Goal: Obtain resource: Obtain resource

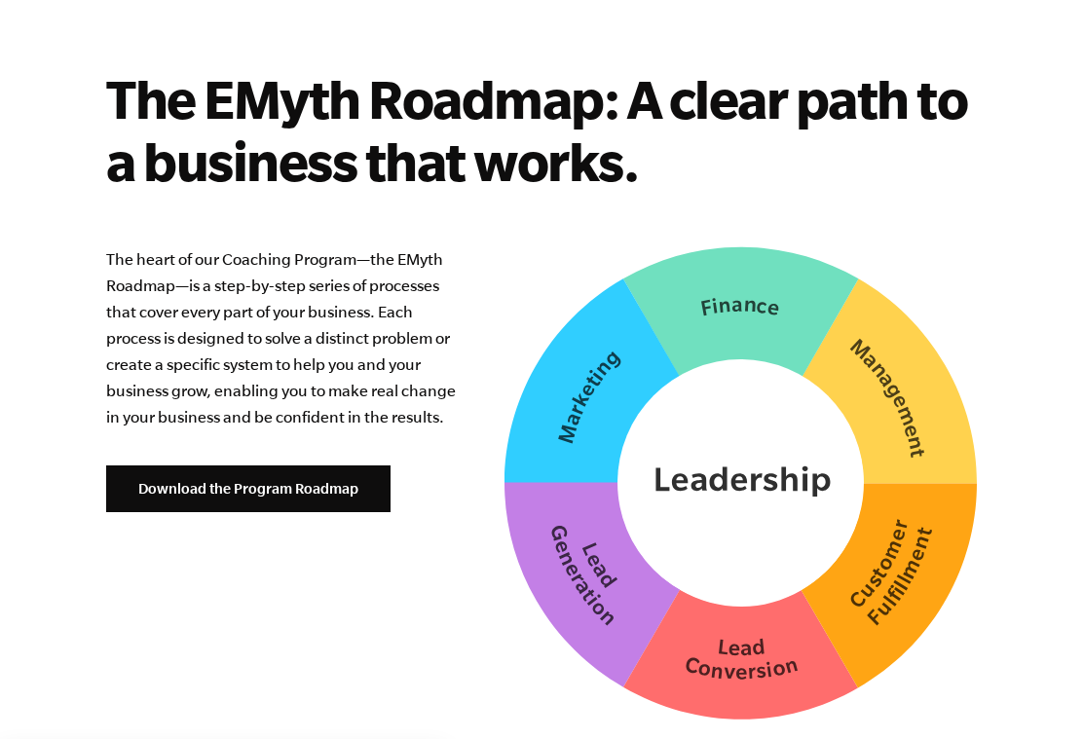
scroll to position [4931, 0]
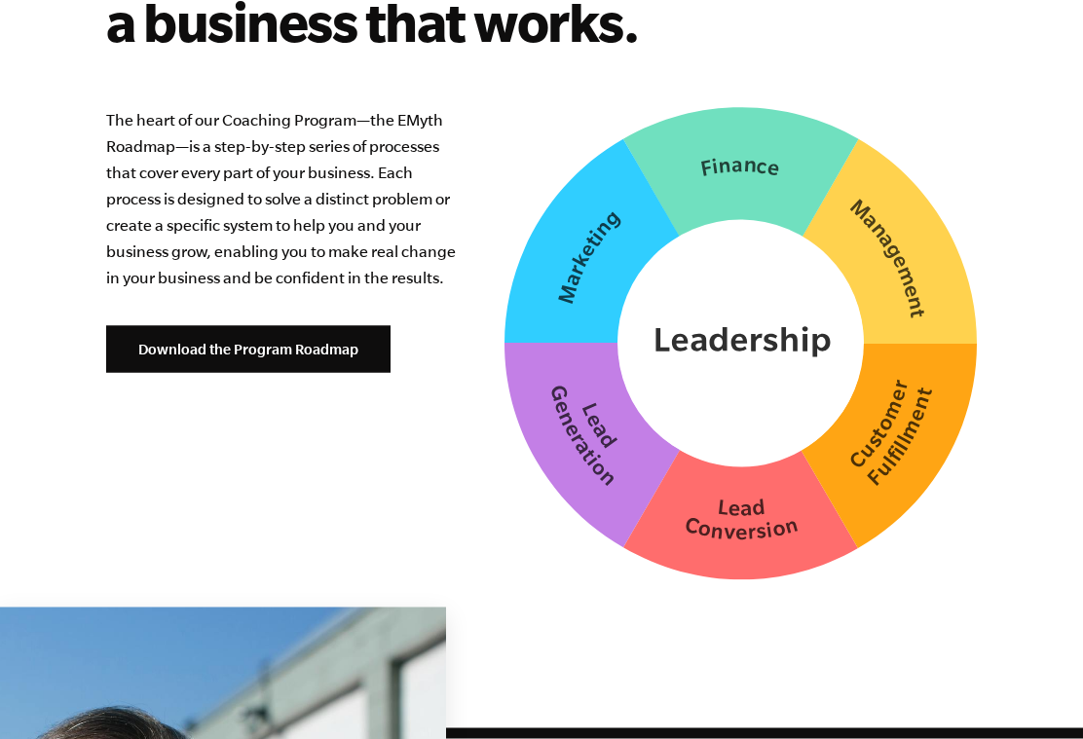
click at [189, 346] on link "Download the Program Roadmap" at bounding box center [248, 349] width 284 height 47
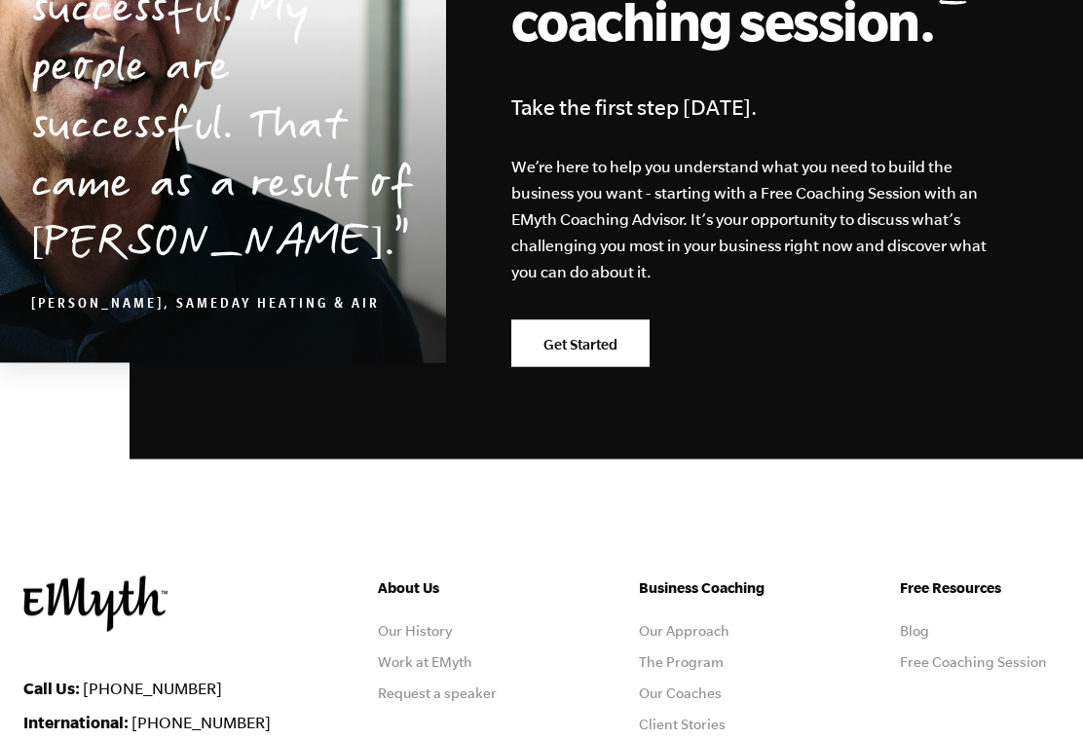
scroll to position [6137, 0]
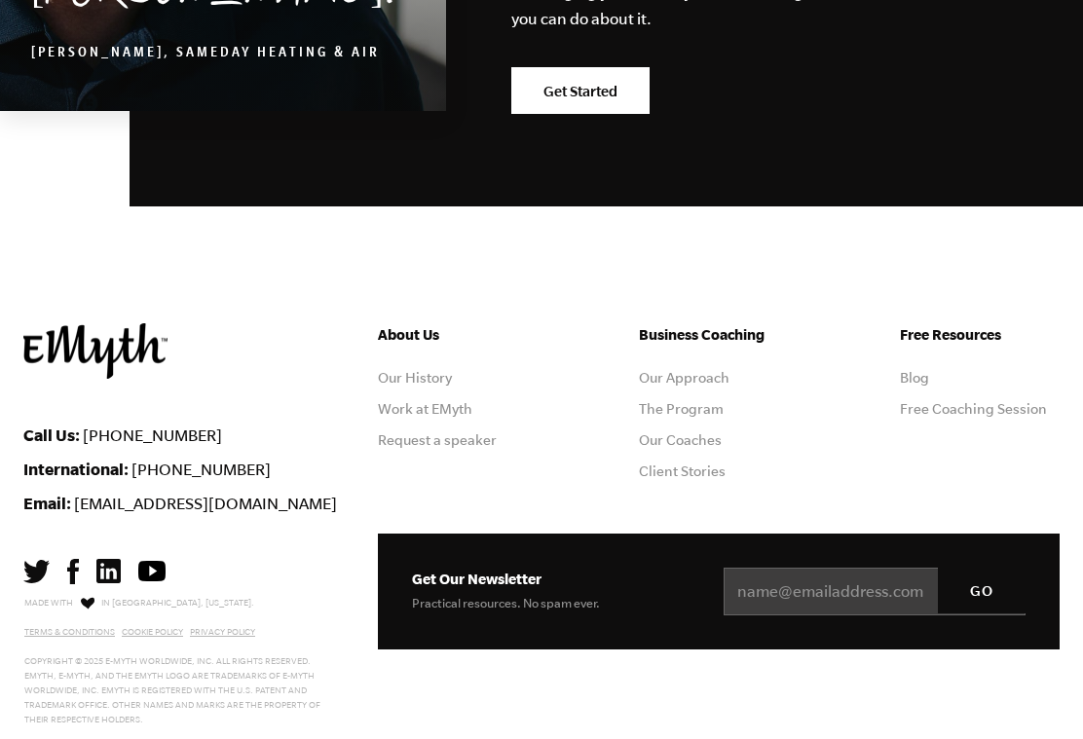
click at [609, 103] on link "Get Started" at bounding box center [580, 90] width 138 height 47
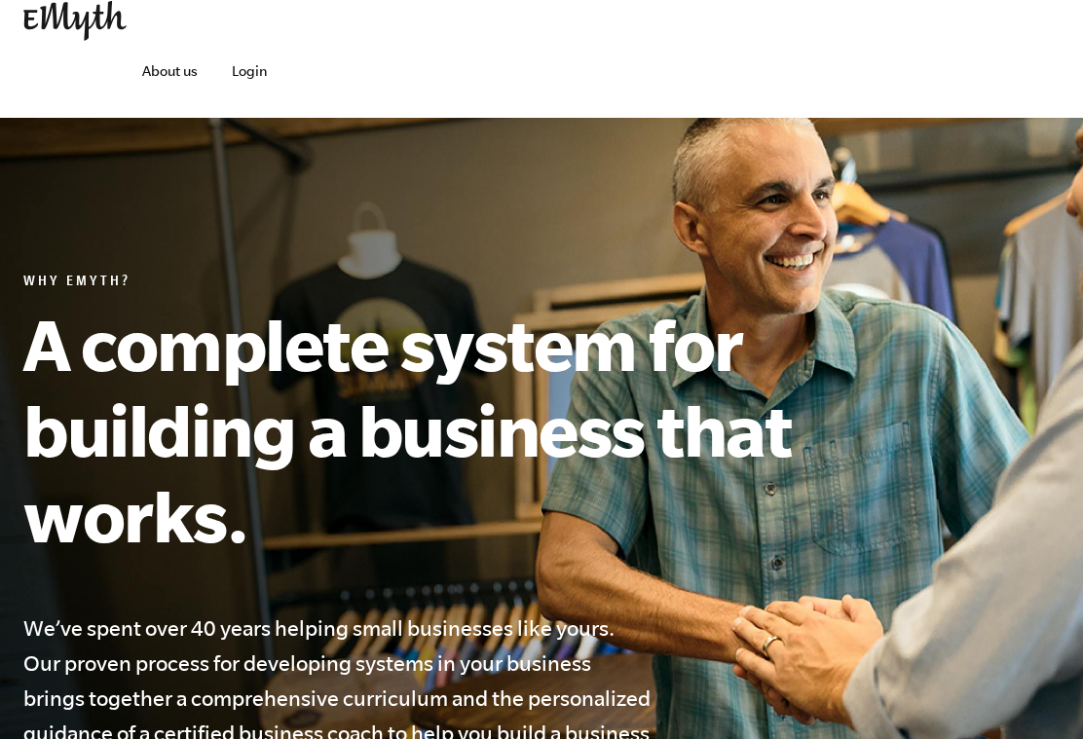
scroll to position [0, 0]
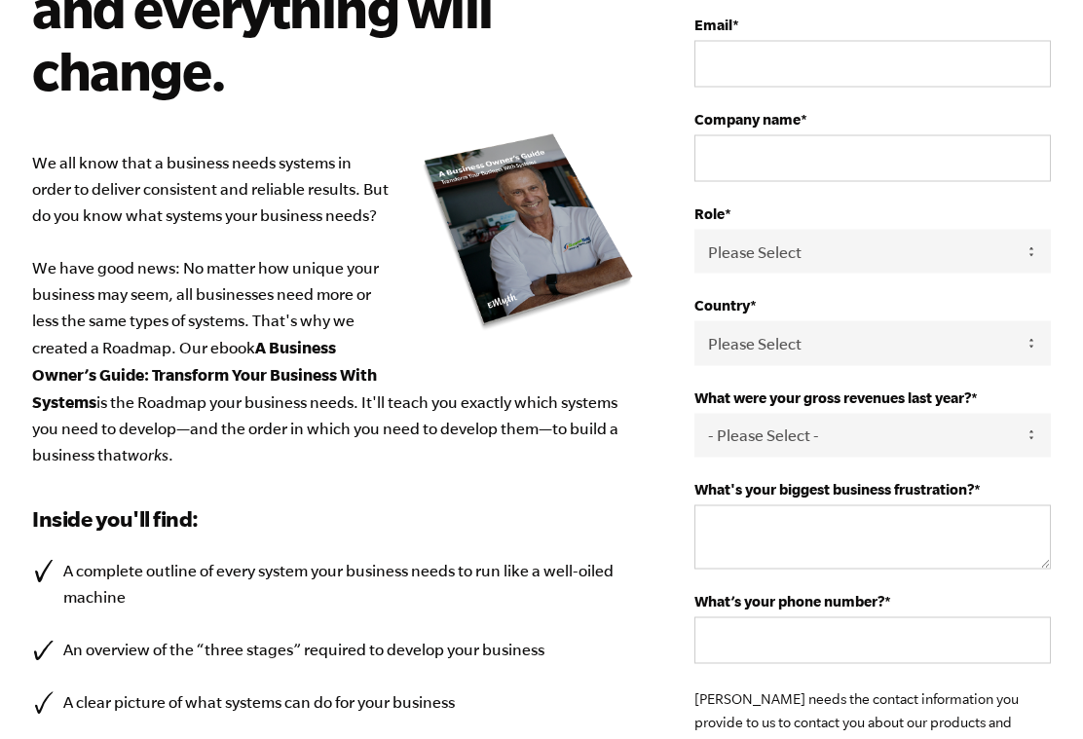
scroll to position [346, 0]
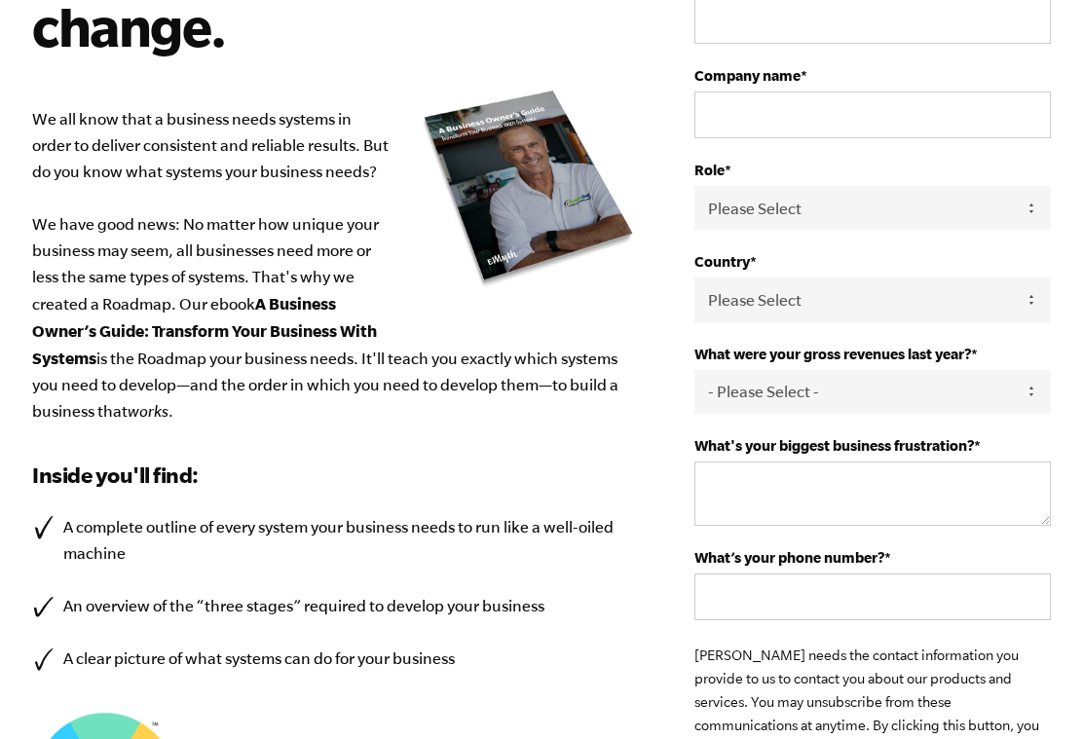
click at [1016, 226] on select "Please Select Owner Partner / Co-Owner Executive Employee / Other" at bounding box center [872, 208] width 356 height 44
select select "Owner"
click at [937, 316] on select "Please Select United States Afghanistan Åland Islands Albania Algeria American …" at bounding box center [872, 299] width 356 height 44
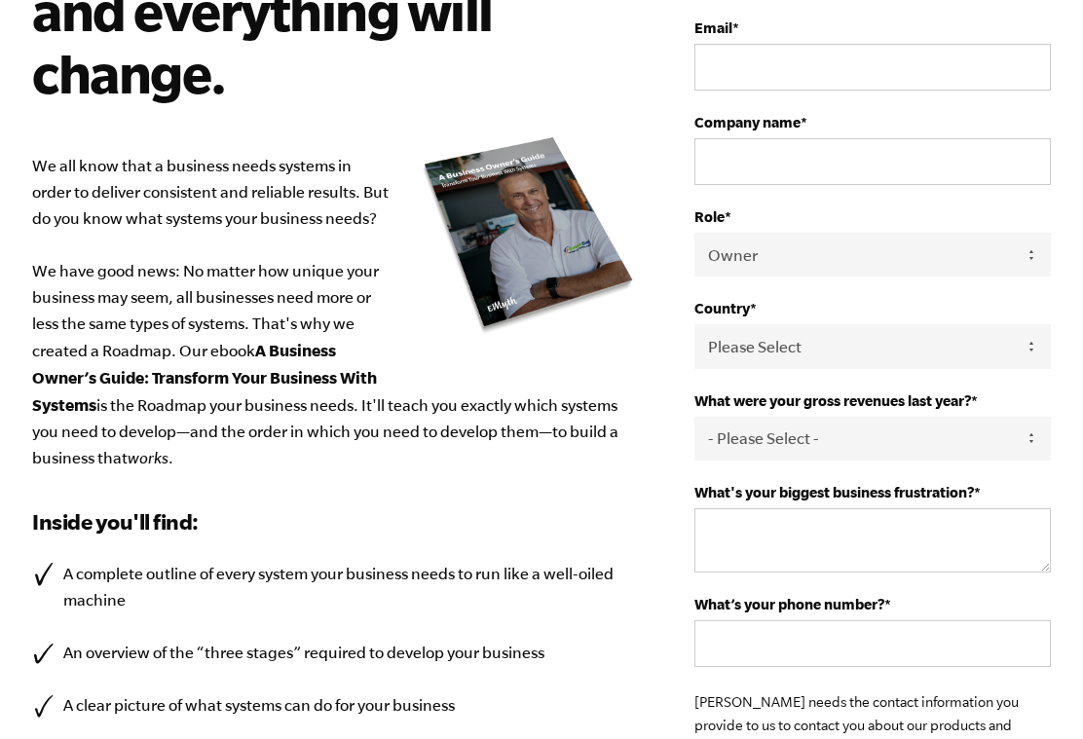
scroll to position [289, 0]
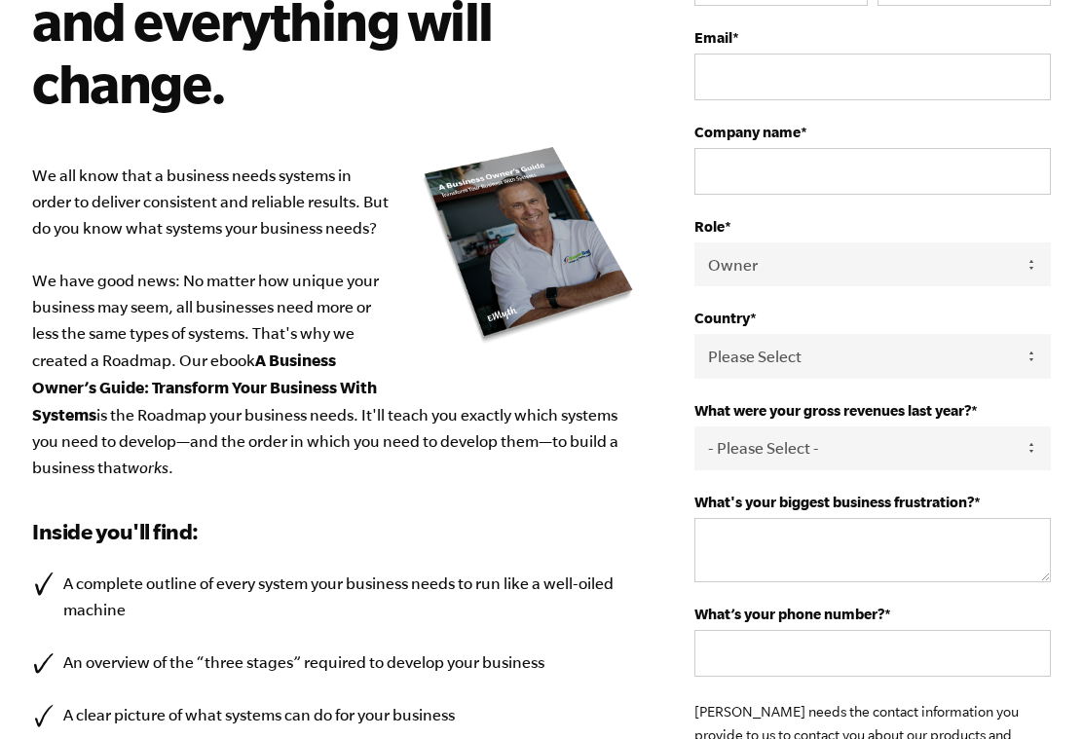
click at [923, 350] on select "Please Select United States Afghanistan Åland Islands Albania Algeria American …" at bounding box center [872, 356] width 356 height 44
select select "[GEOGRAPHIC_DATA]"
click at [941, 462] on select "- Please Select - 0-75K 76-150K 151-275K 276-500K 501-750K 751-1M 1-2.5M 2.5-5M…" at bounding box center [872, 448] width 356 height 44
select select "0-75K"
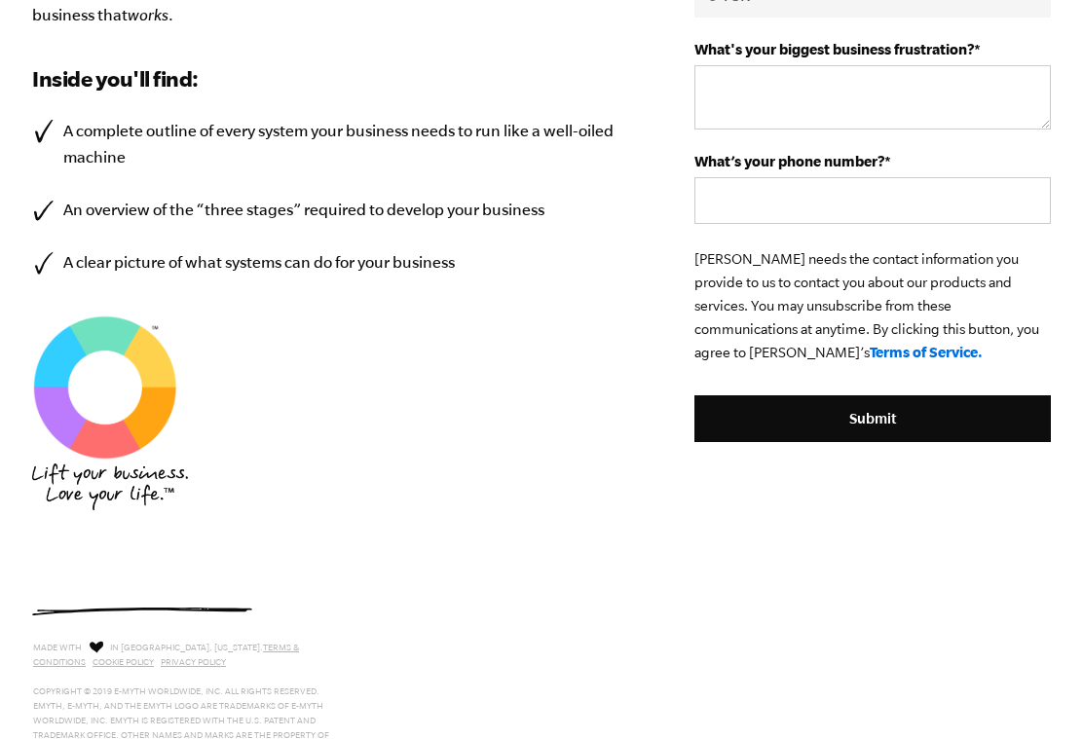
scroll to position [804, 0]
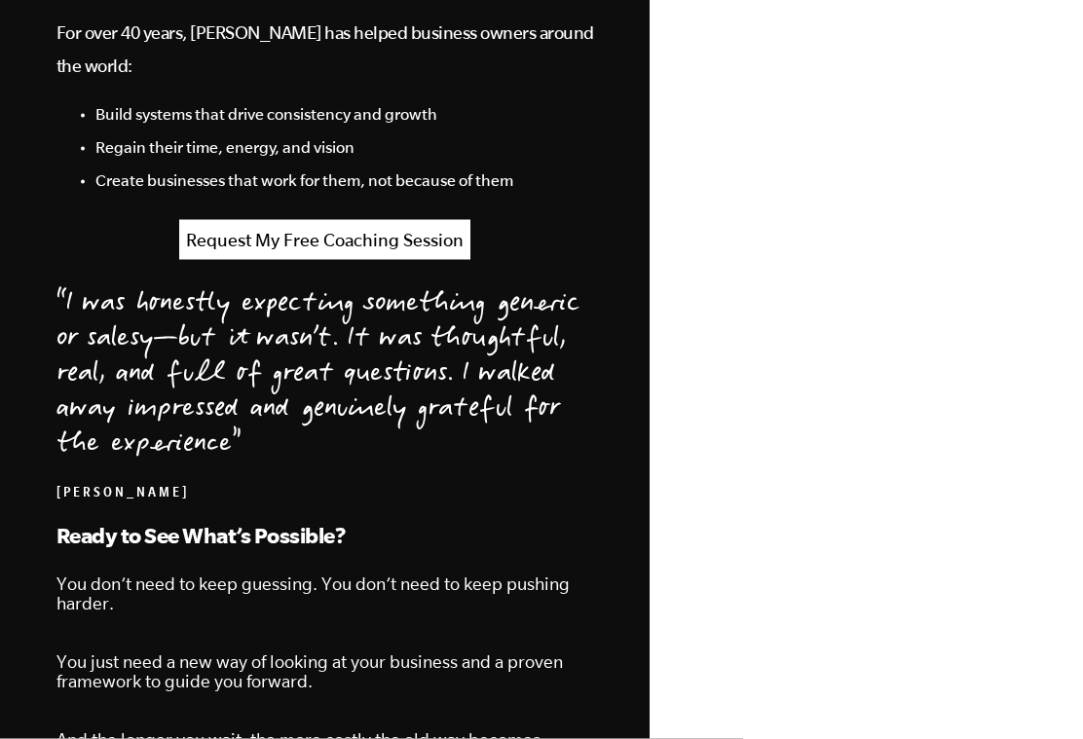
scroll to position [1997, 0]
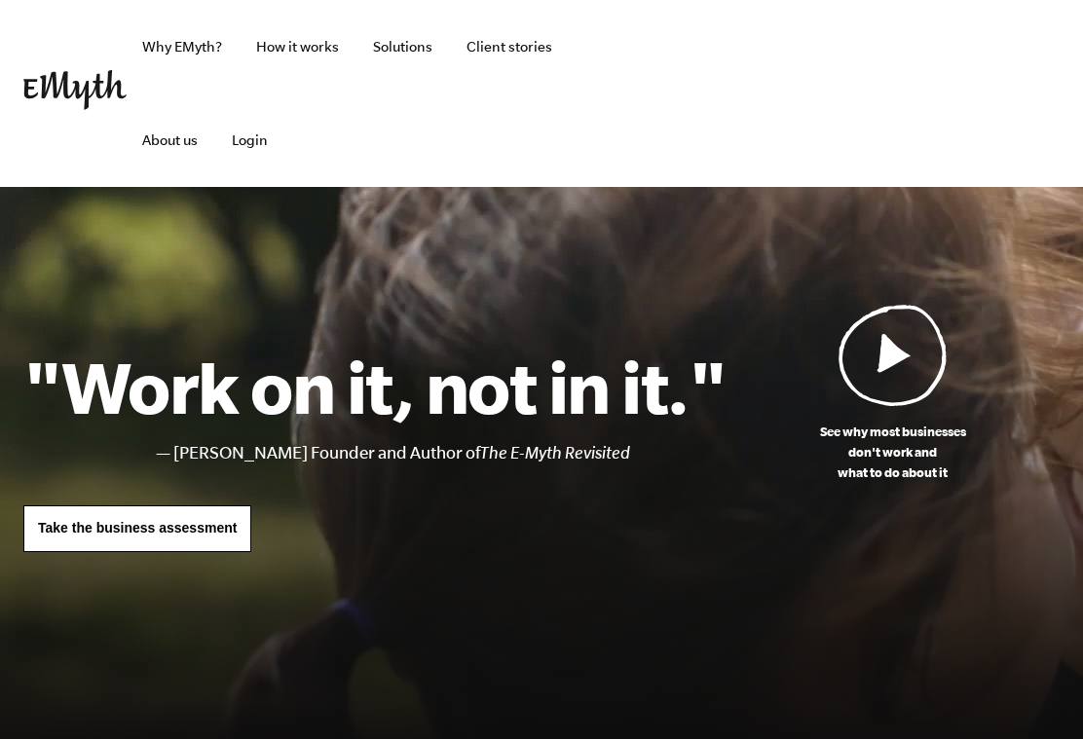
click at [396, 45] on link "Solutions" at bounding box center [402, 46] width 91 height 93
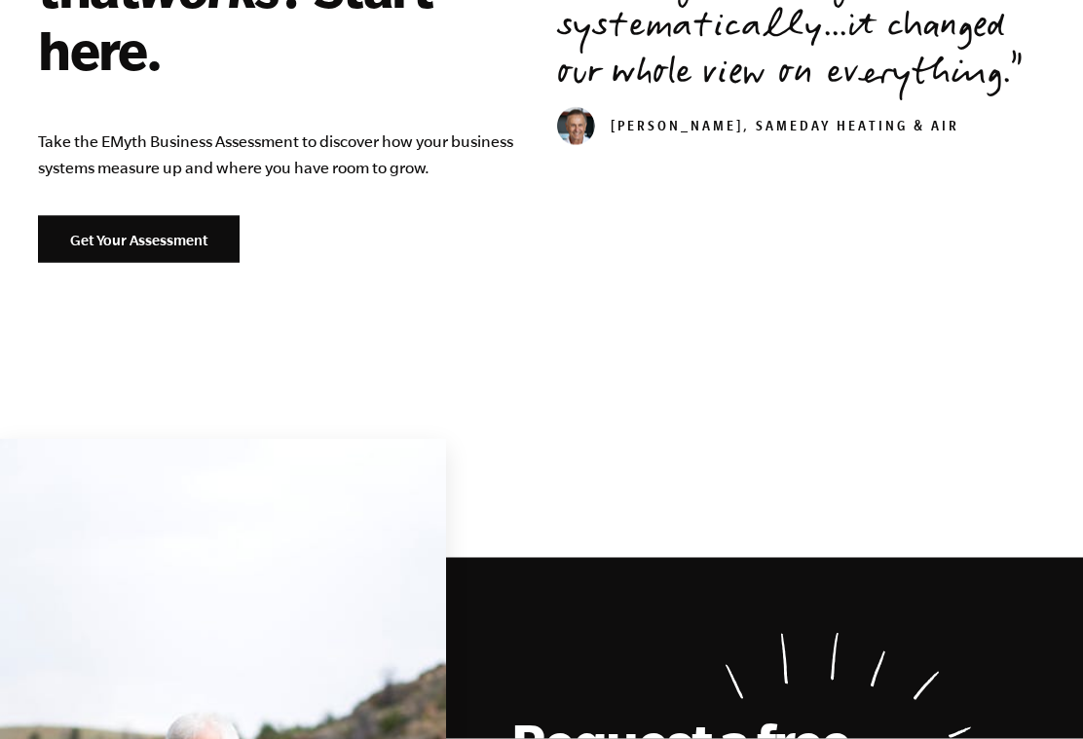
scroll to position [2798, 0]
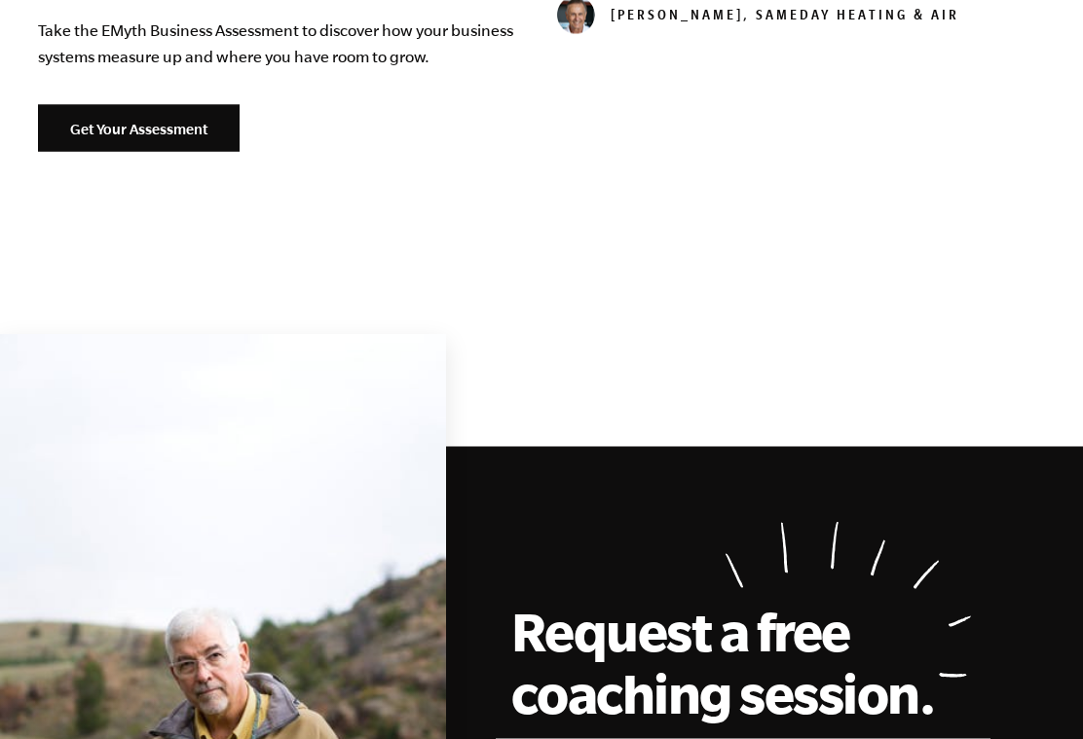
click at [103, 129] on link "Get Your Assessment" at bounding box center [139, 128] width 202 height 47
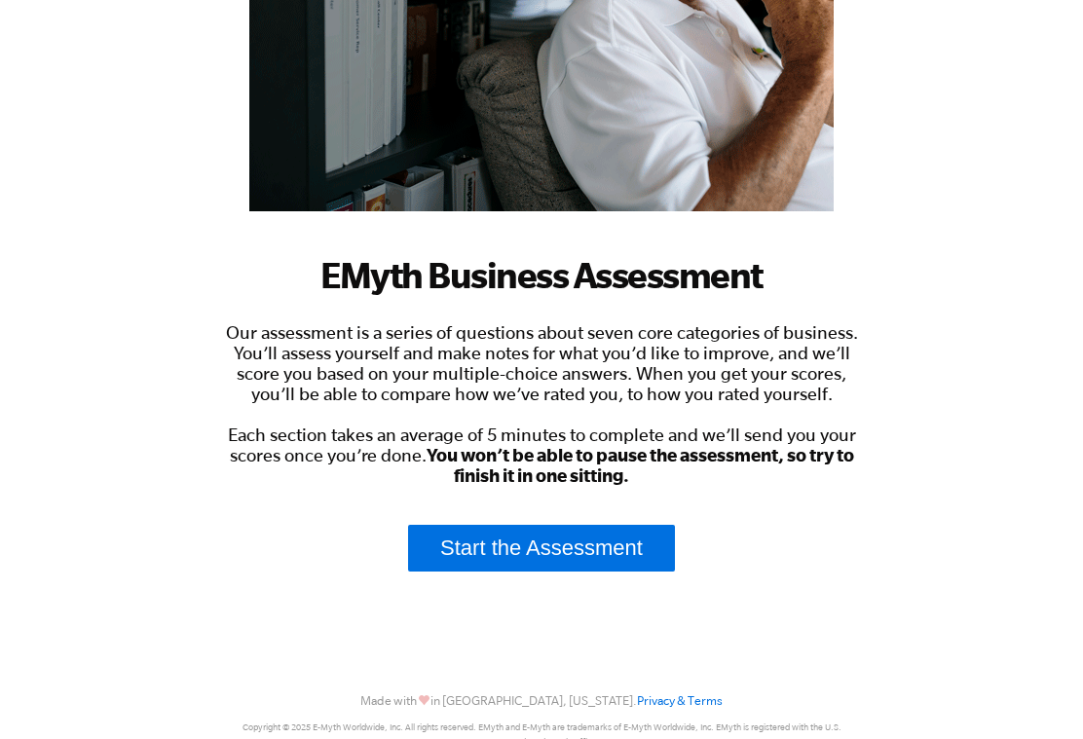
scroll to position [387, 0]
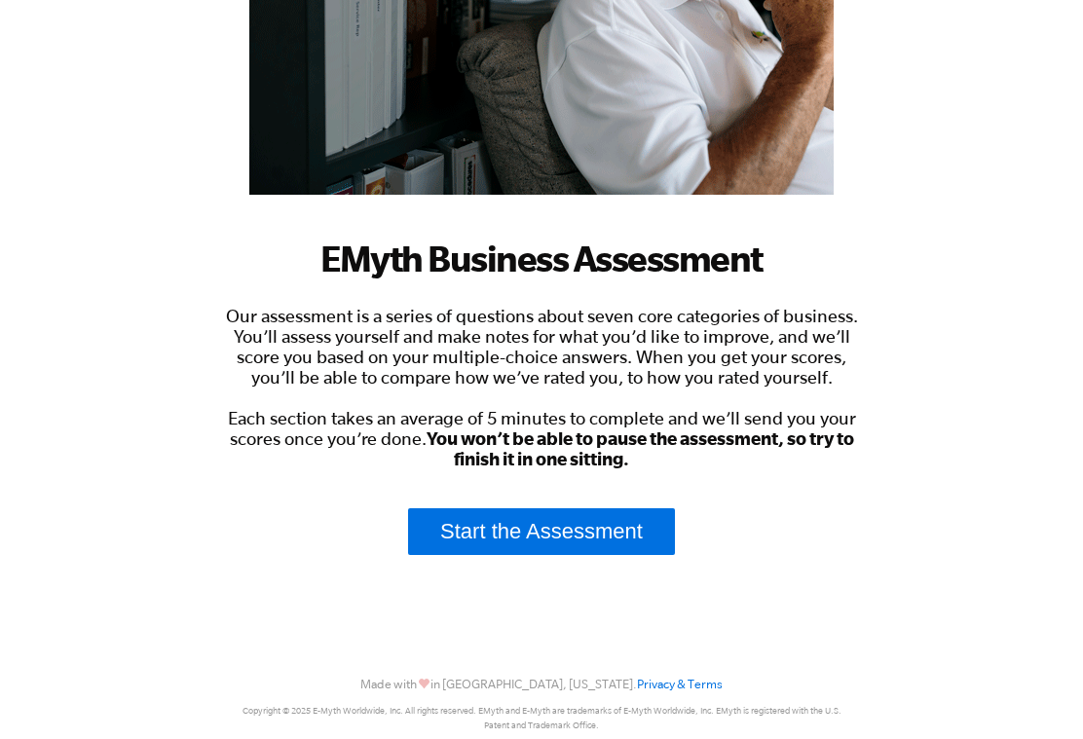
click at [449, 542] on link "Start the Assessment" at bounding box center [541, 531] width 267 height 47
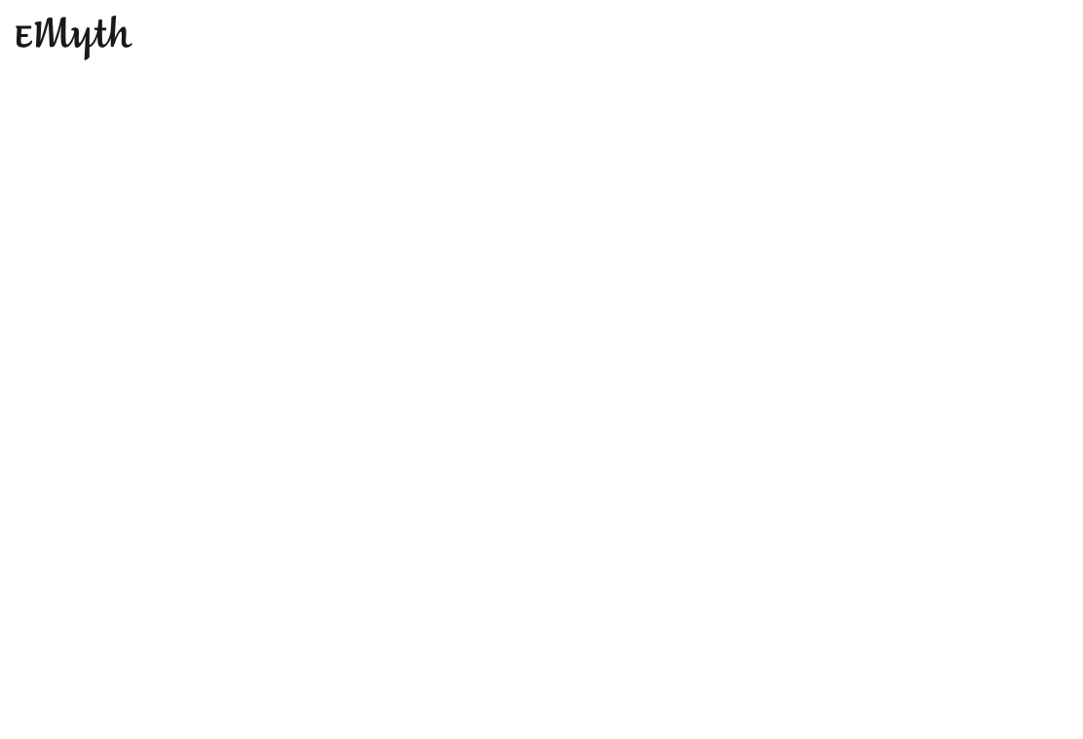
click at [51, 24] on img at bounding box center [74, 38] width 117 height 45
click at [63, 55] on img at bounding box center [74, 38] width 117 height 45
click at [59, 32] on img at bounding box center [74, 38] width 117 height 45
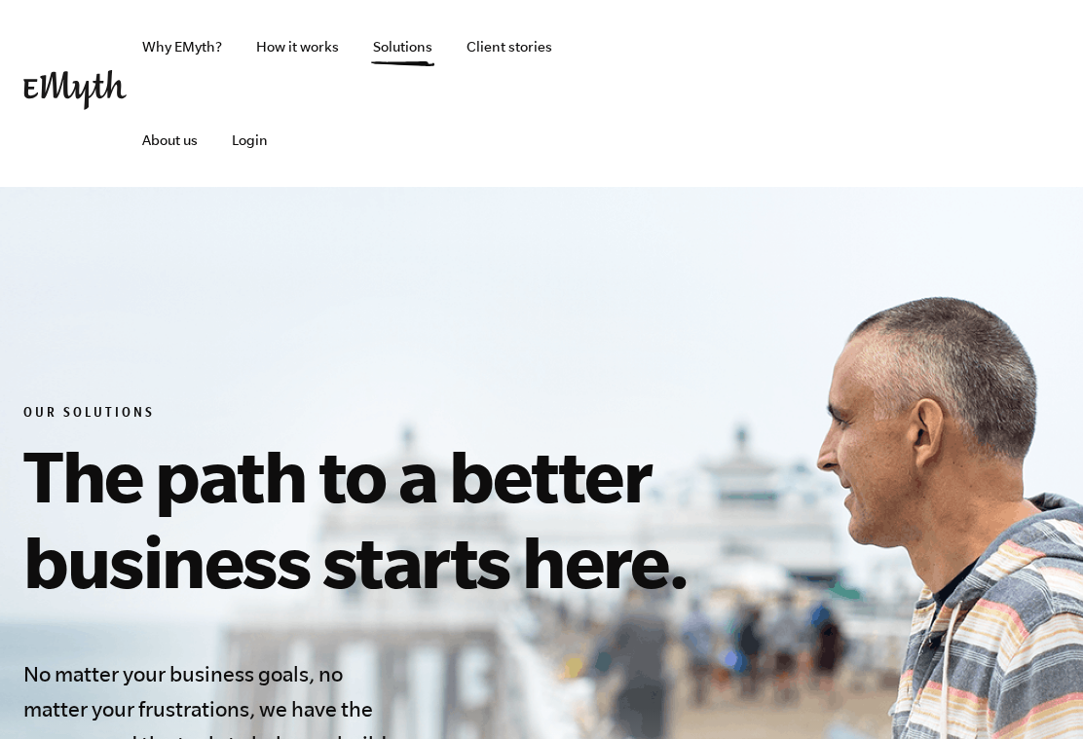
click at [278, 64] on link "How it works" at bounding box center [297, 46] width 114 height 93
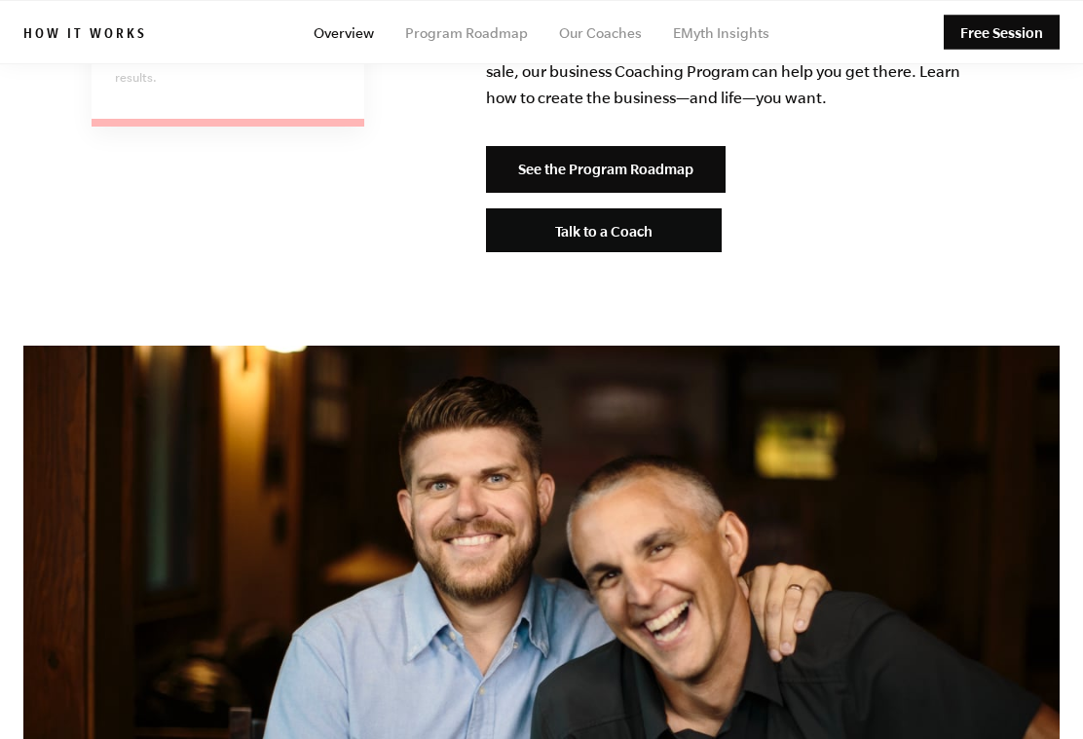
scroll to position [4415, 0]
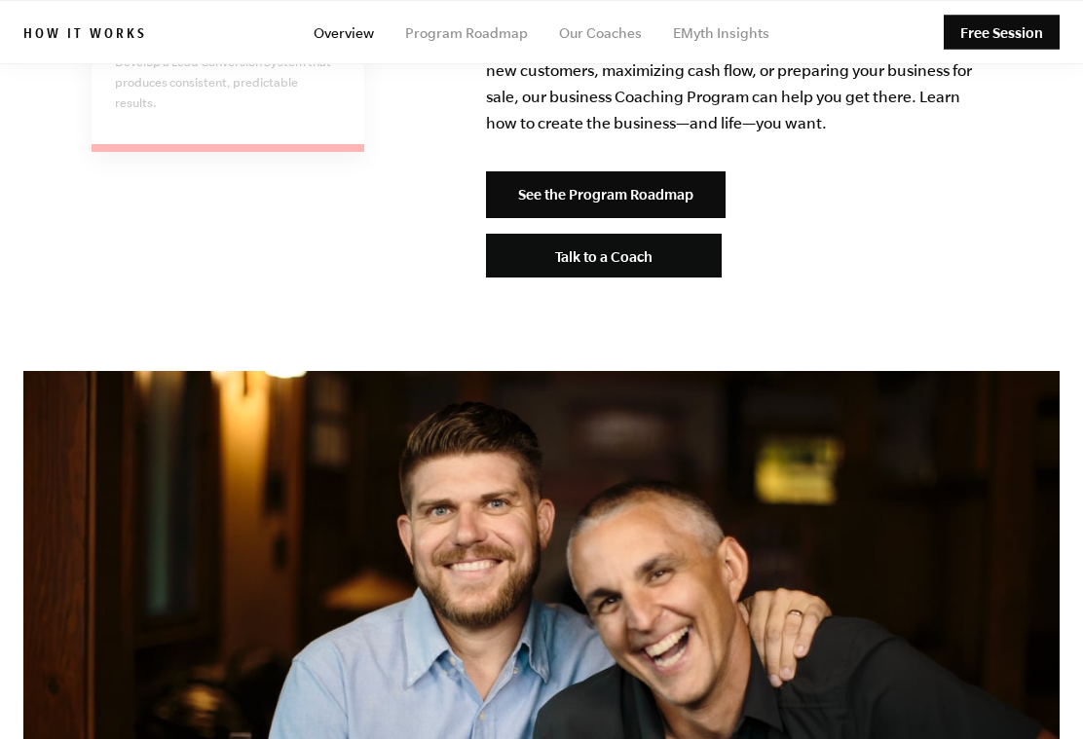
click at [544, 171] on link "See the Program Roadmap" at bounding box center [605, 194] width 239 height 47
